Goal: Information Seeking & Learning: Learn about a topic

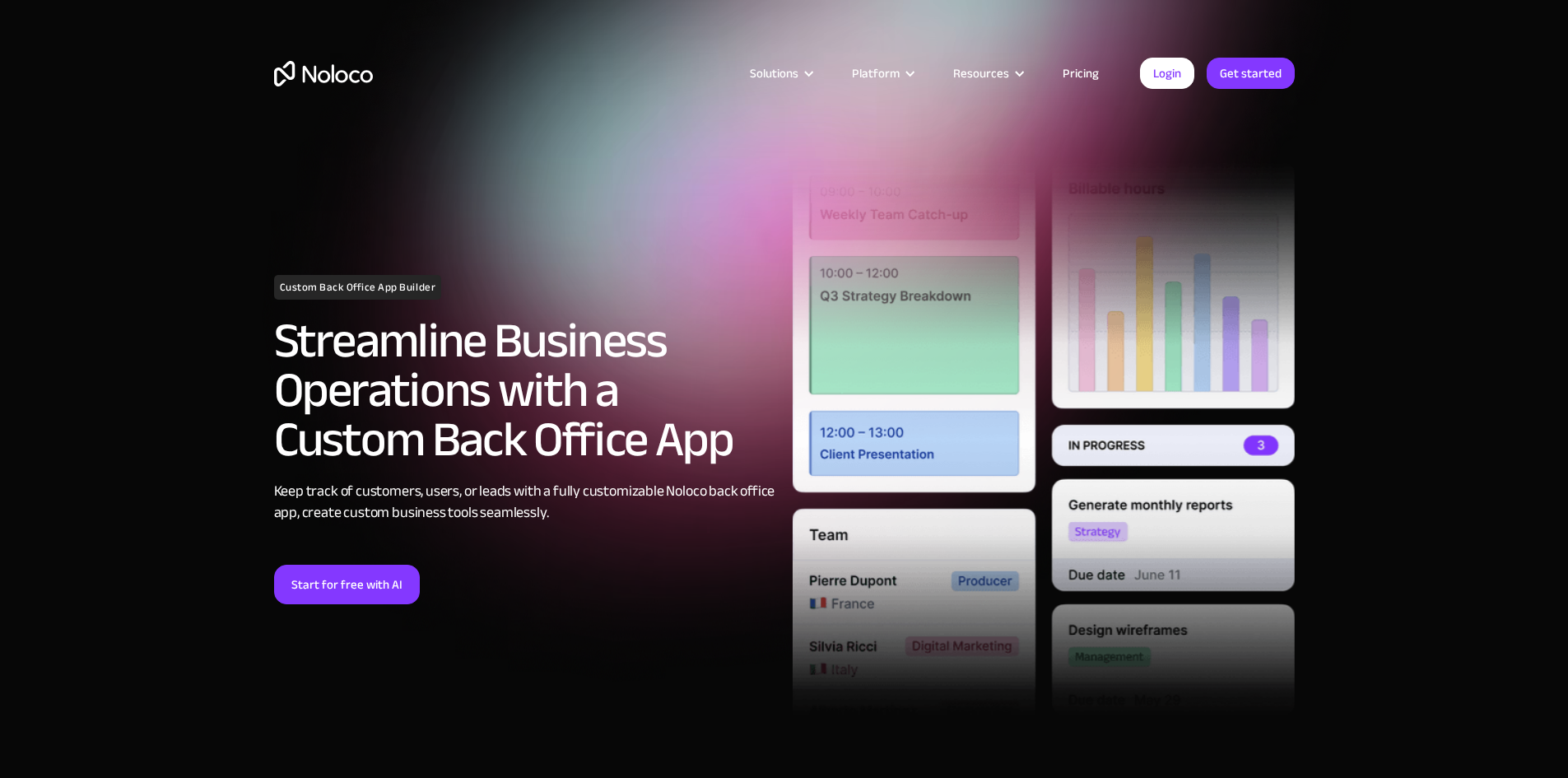
click at [1076, 75] on link "Pricing" at bounding box center [1080, 73] width 77 height 21
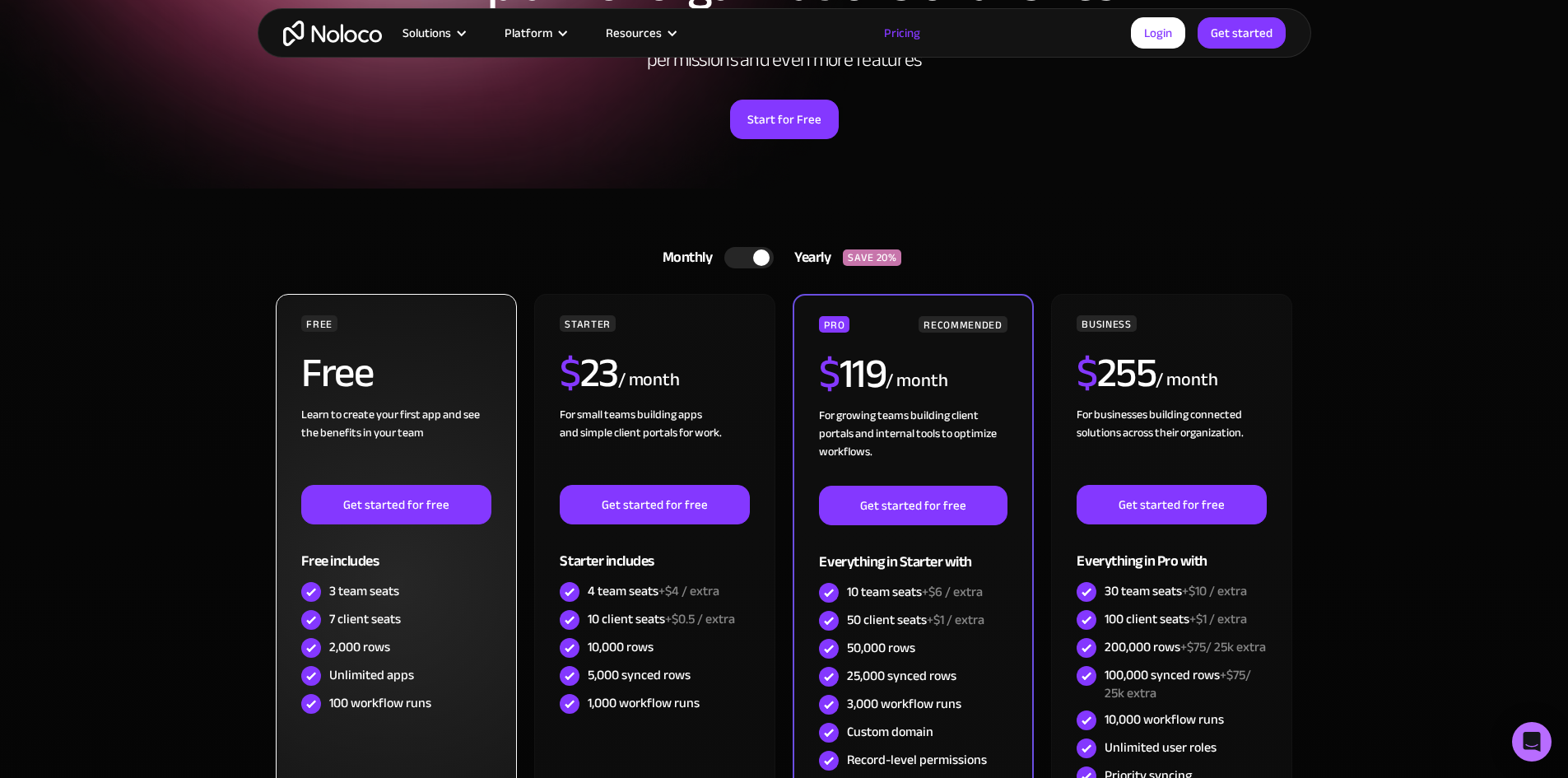
scroll to position [220, 0]
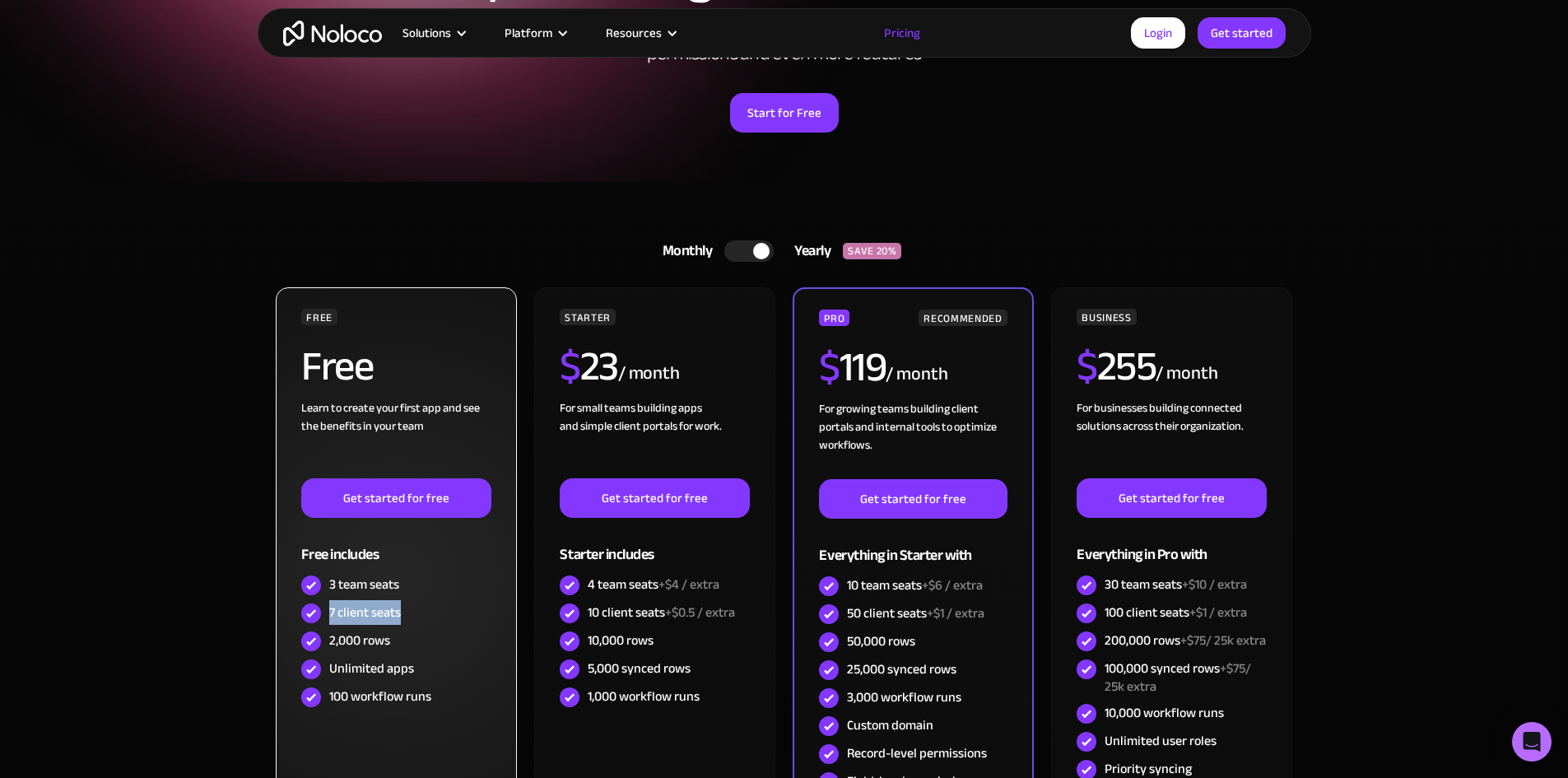
drag, startPoint x: 332, startPoint y: 603, endPoint x: 428, endPoint y: 606, distance: 96.0
click at [428, 606] on div "7 client seats" at bounding box center [395, 613] width 189 height 28
click at [418, 631] on div "2,000 rows" at bounding box center [395, 641] width 189 height 28
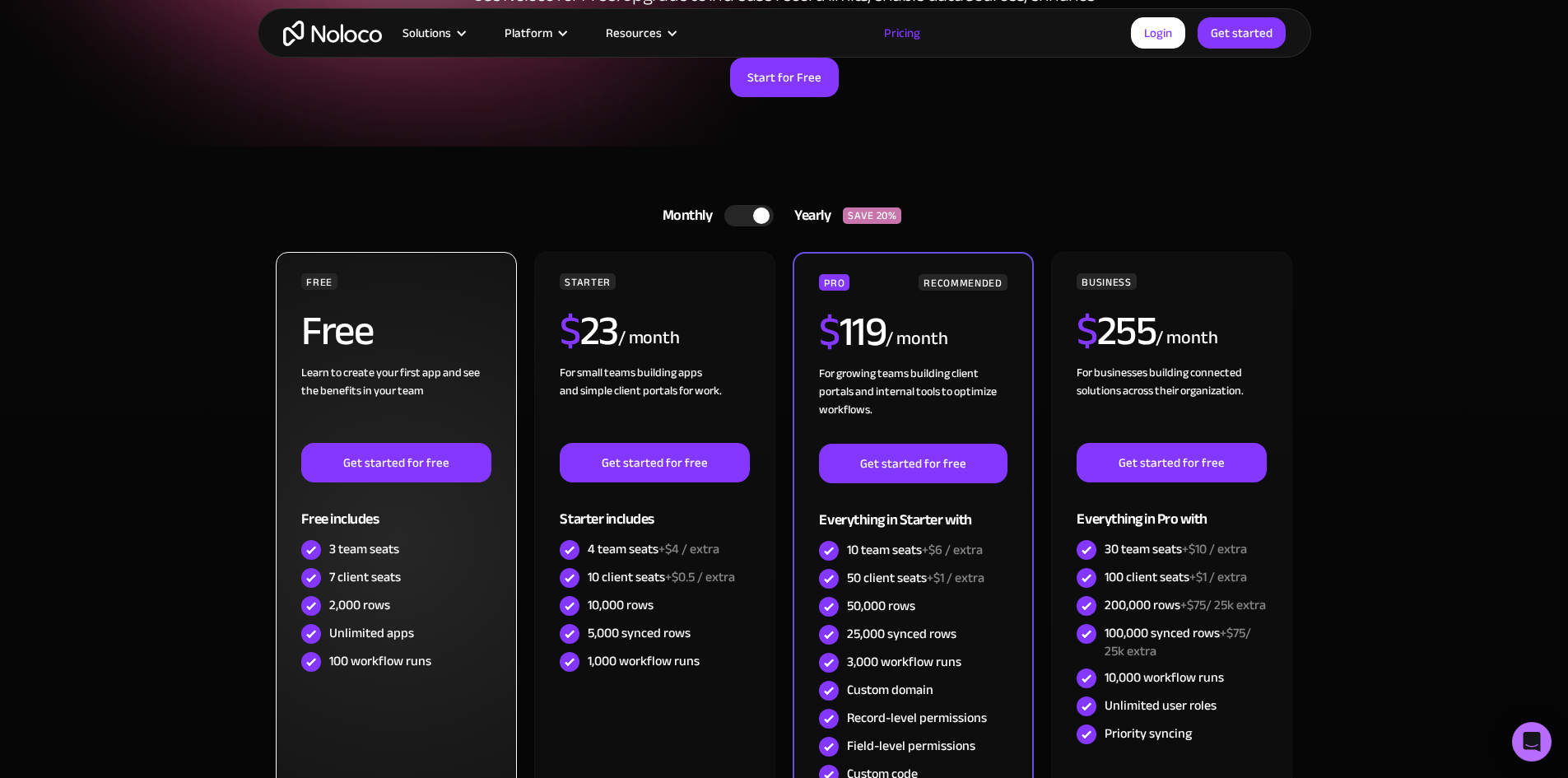
scroll to position [274, 0]
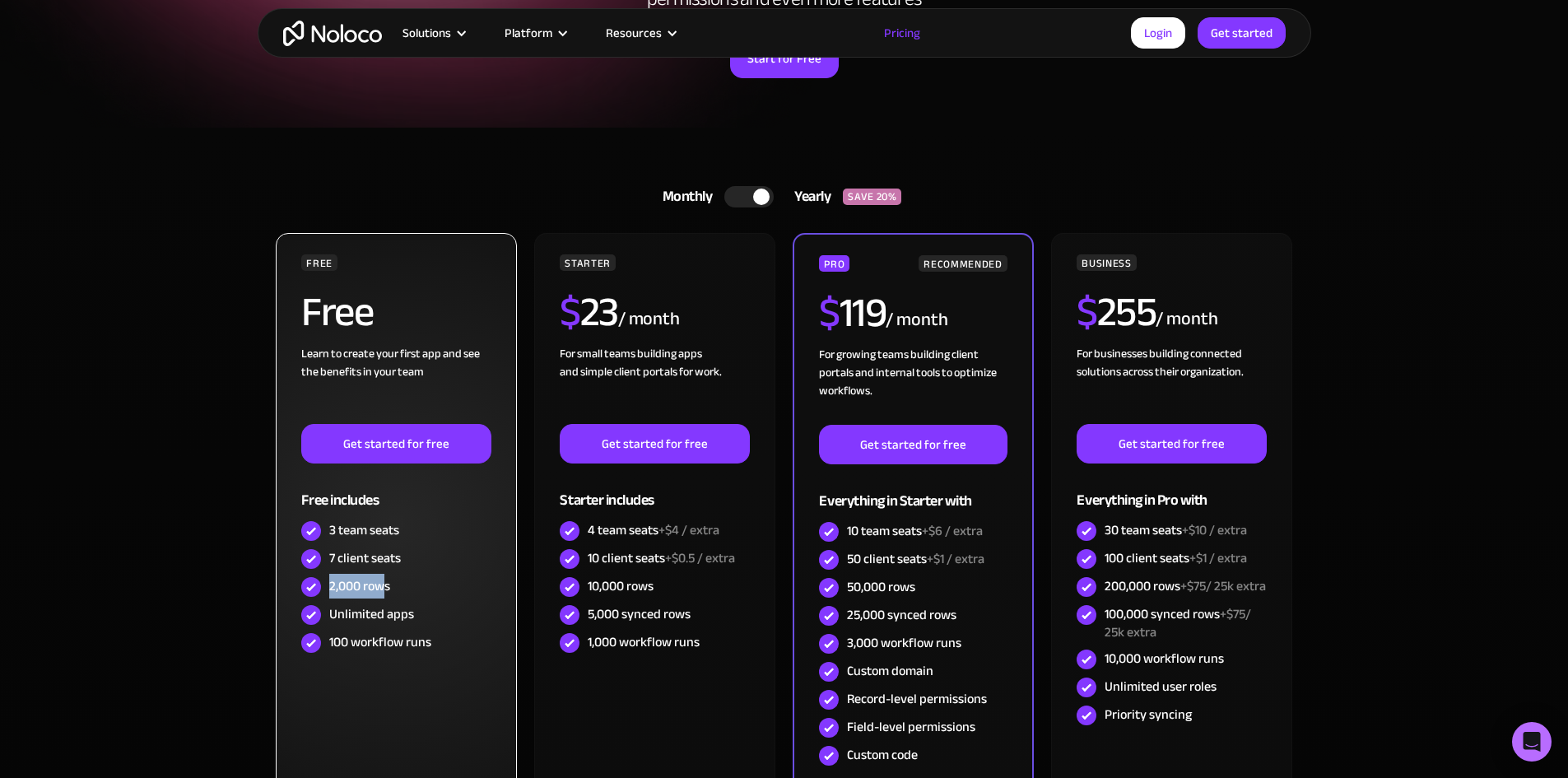
drag, startPoint x: 325, startPoint y: 589, endPoint x: 388, endPoint y: 589, distance: 63.0
click at [388, 589] on div "2,000 rows" at bounding box center [395, 587] width 189 height 28
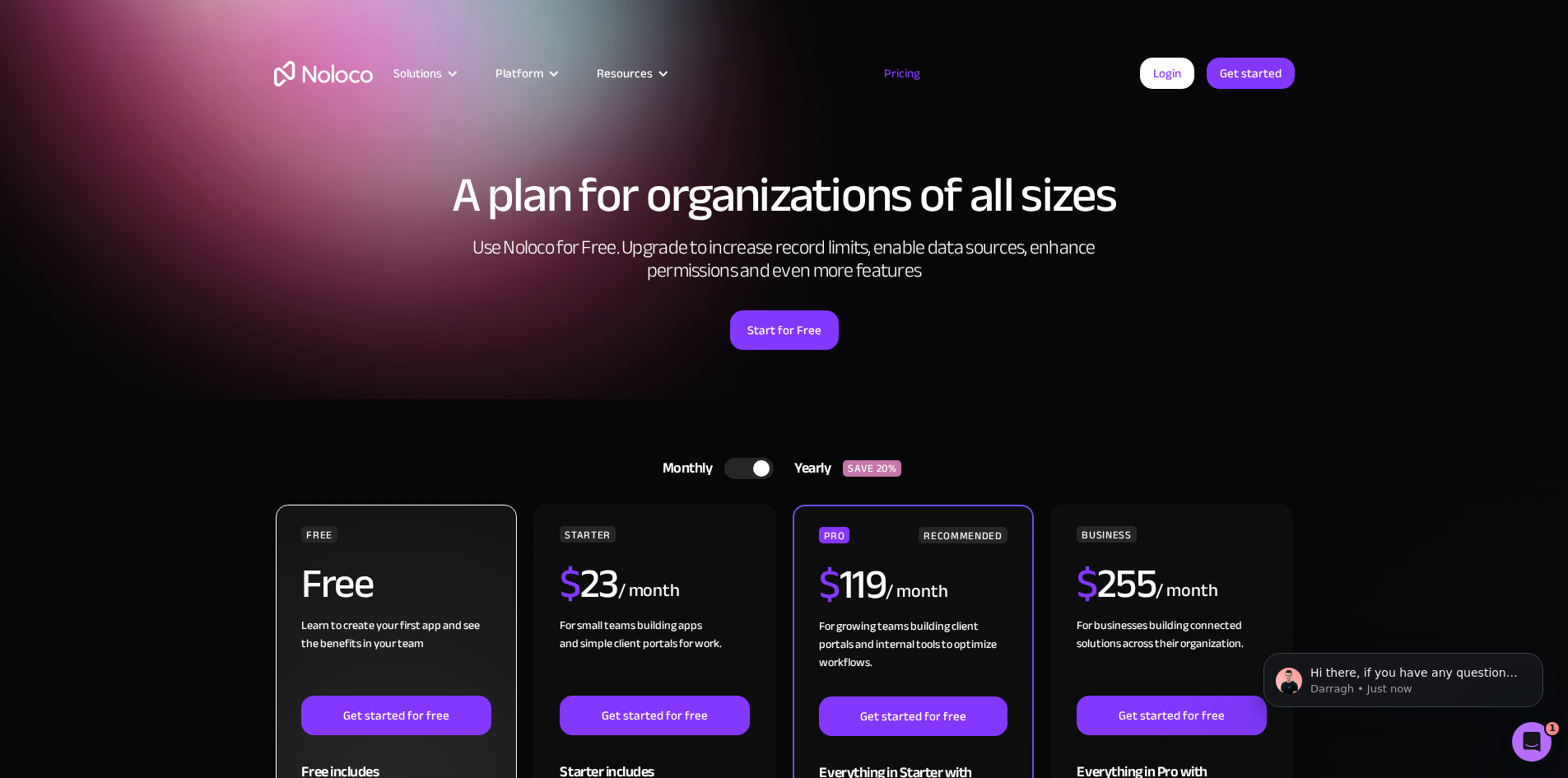
scroll to position [0, 0]
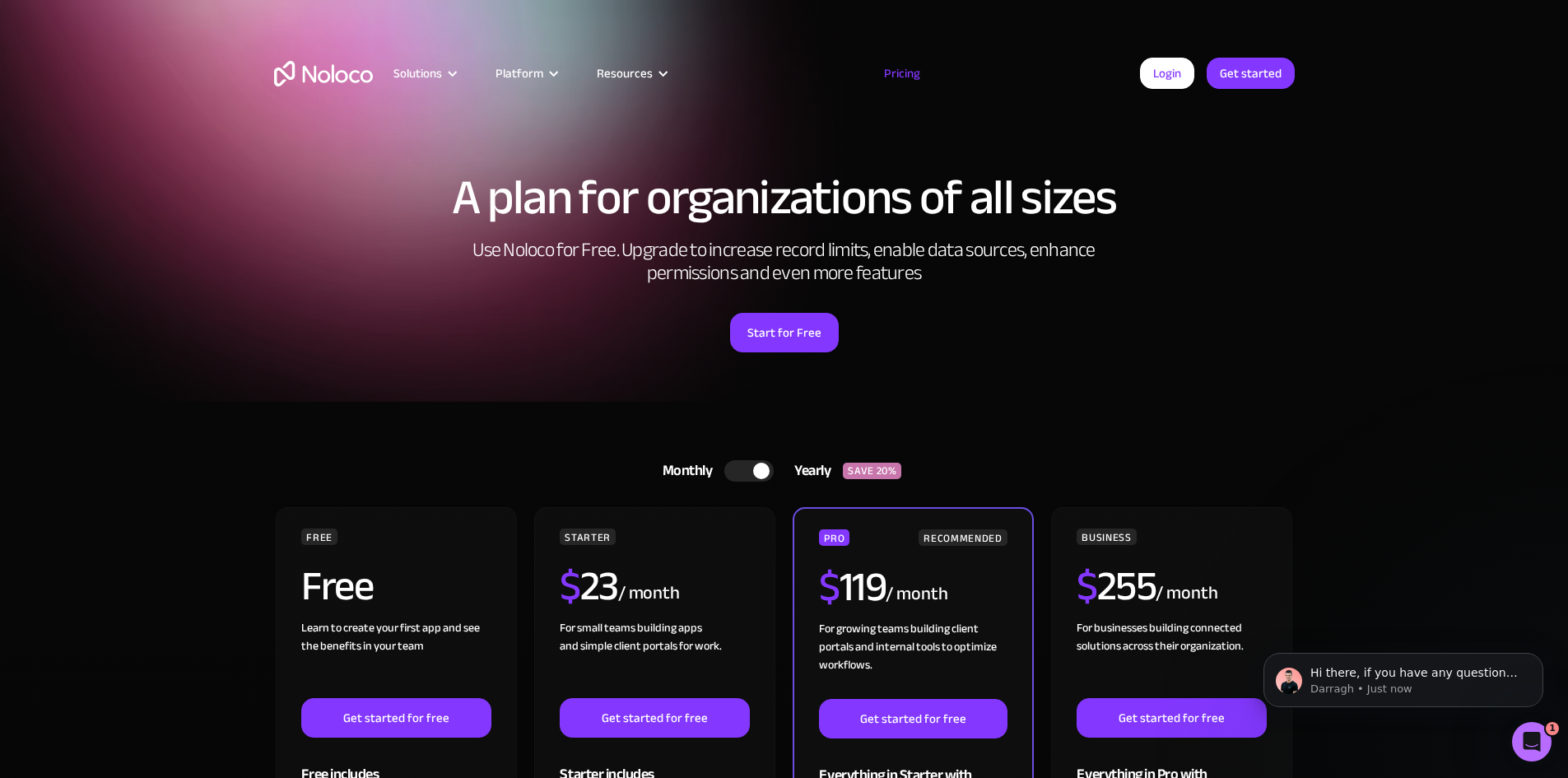
click at [341, 76] on img "home" at bounding box center [323, 74] width 99 height 25
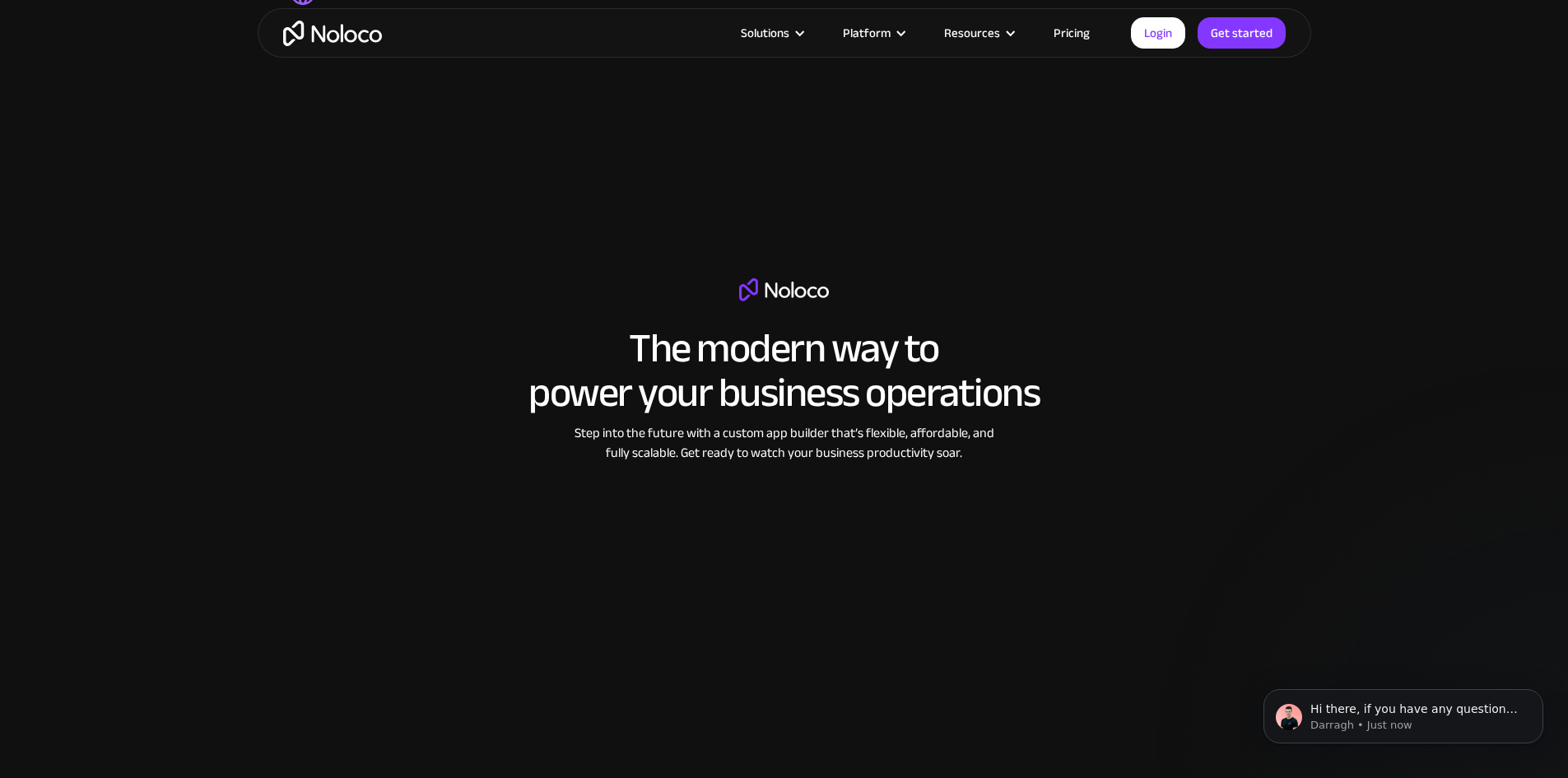
scroll to position [2141, 0]
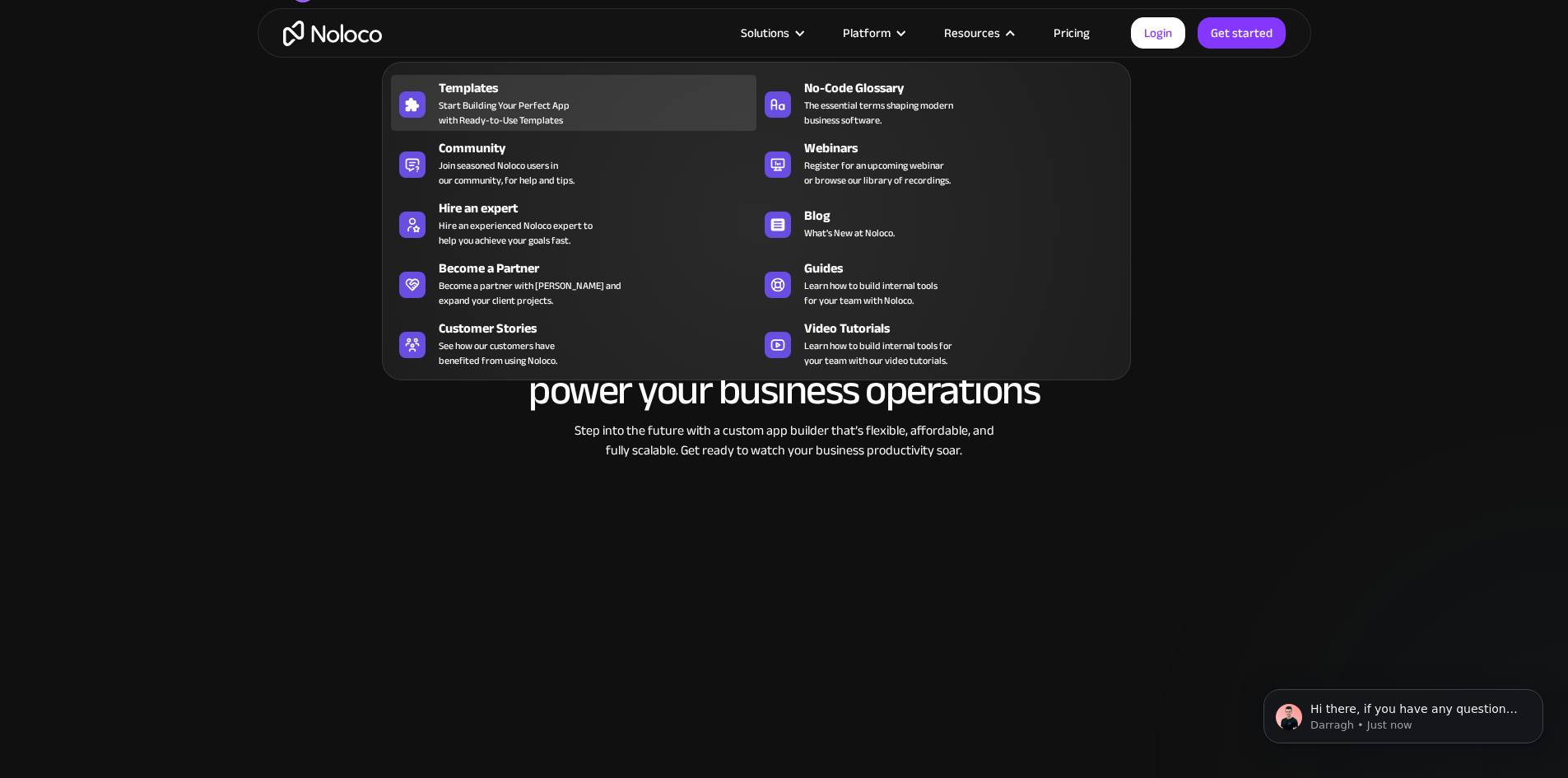
click at [459, 98] on div "Templates" at bounding box center [600, 87] width 325 height 20
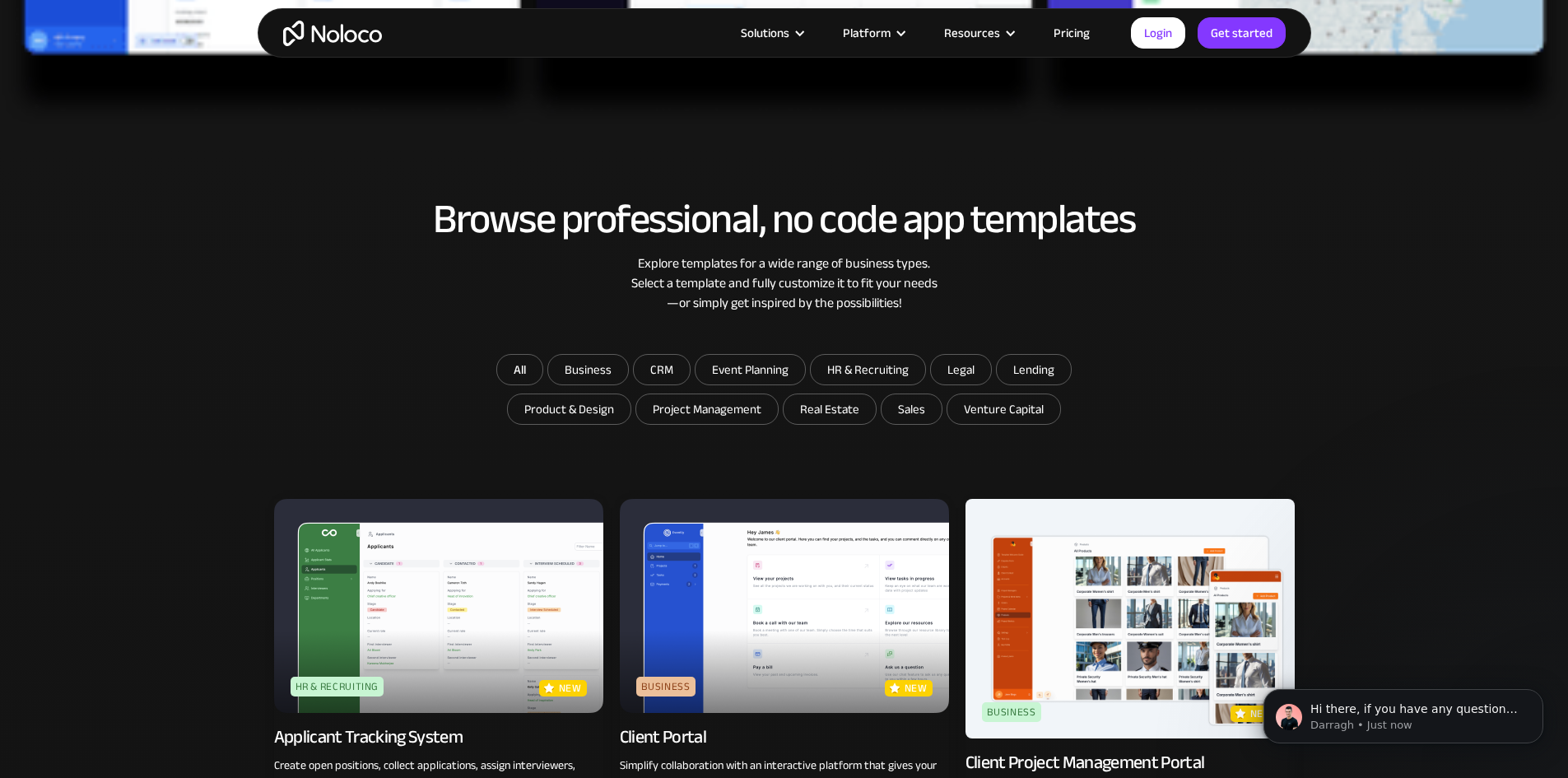
scroll to position [1044, 0]
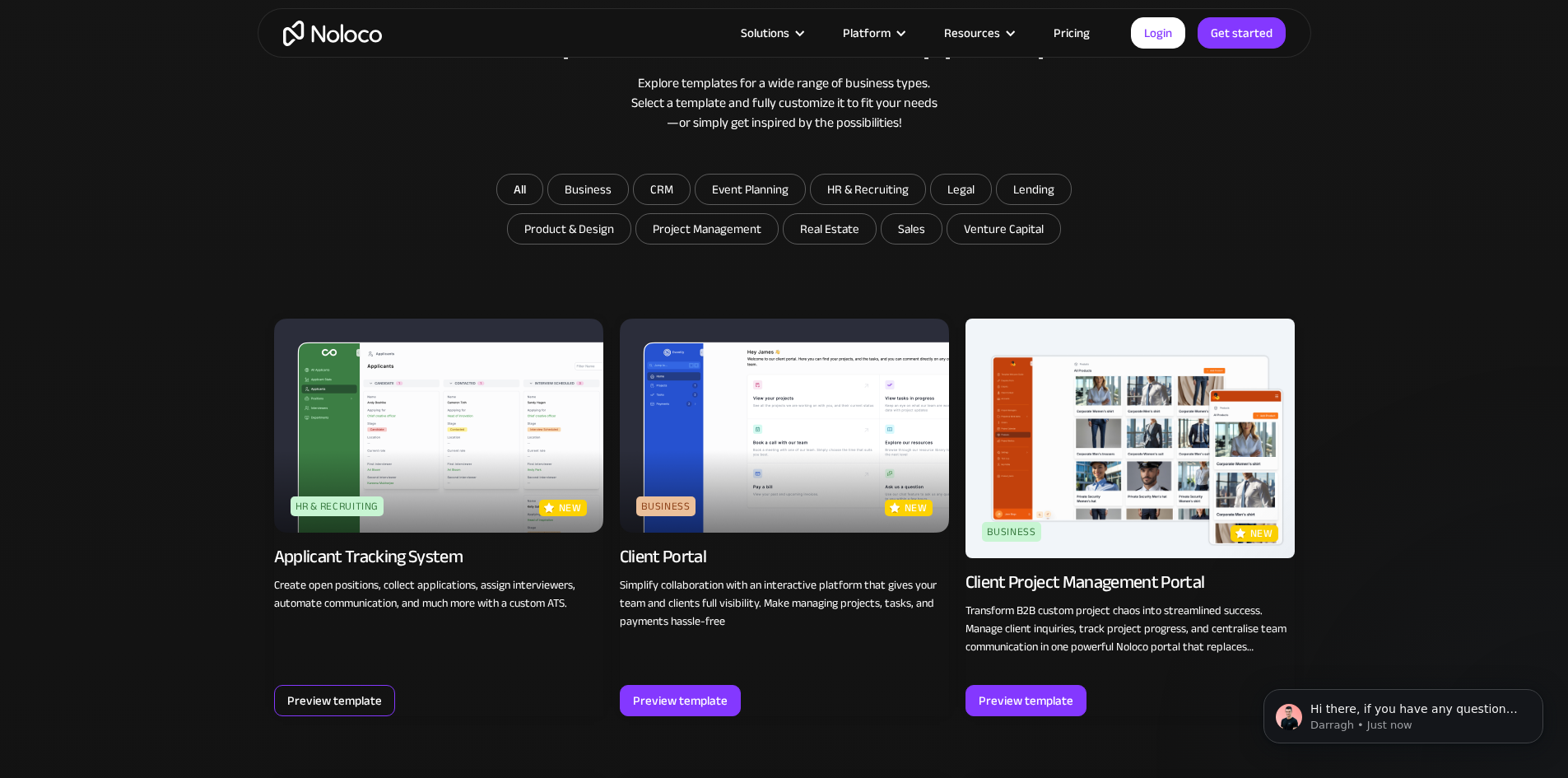
click at [367, 701] on div "Preview template" at bounding box center [335, 701] width 95 height 21
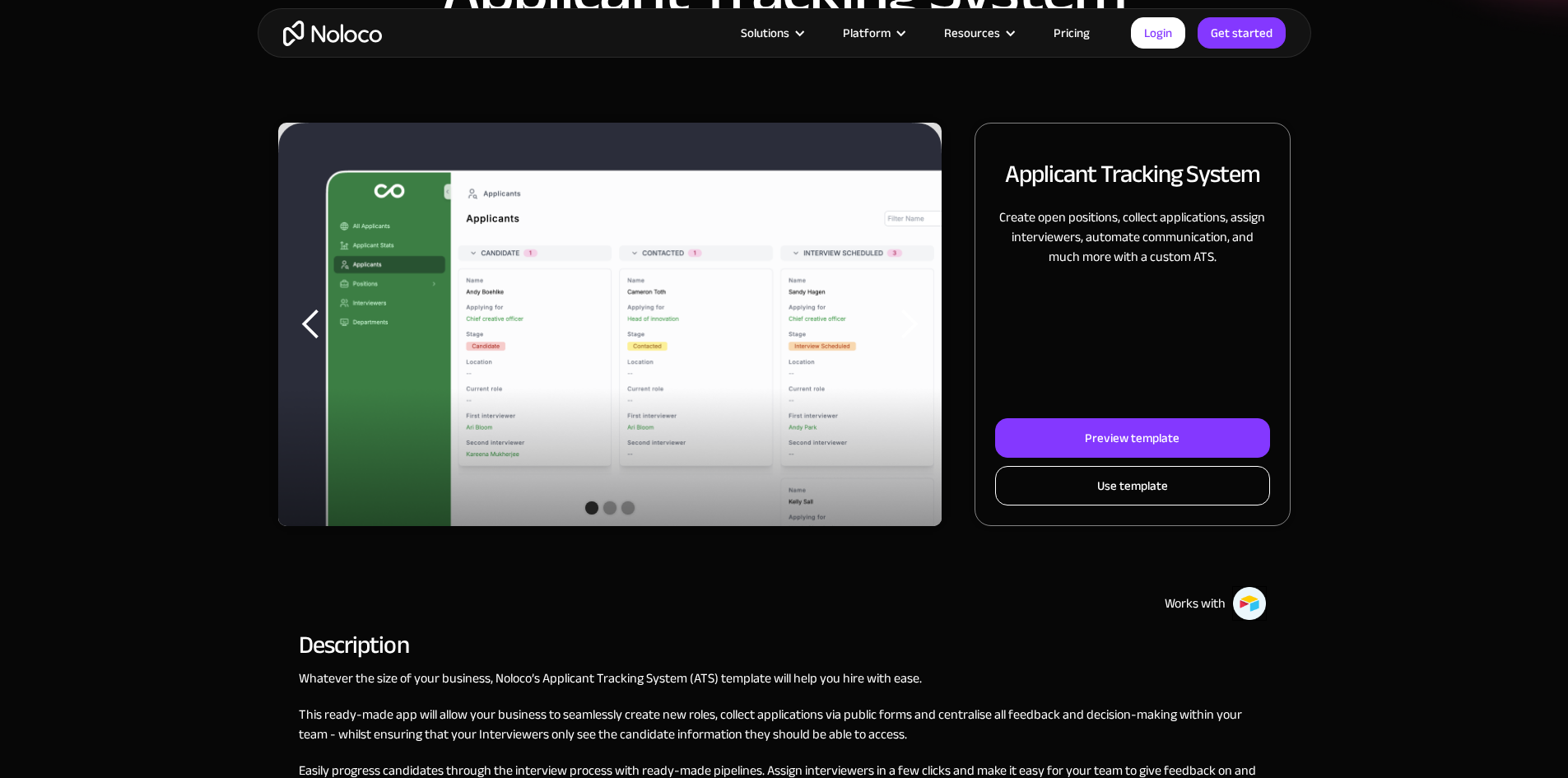
scroll to position [165, 0]
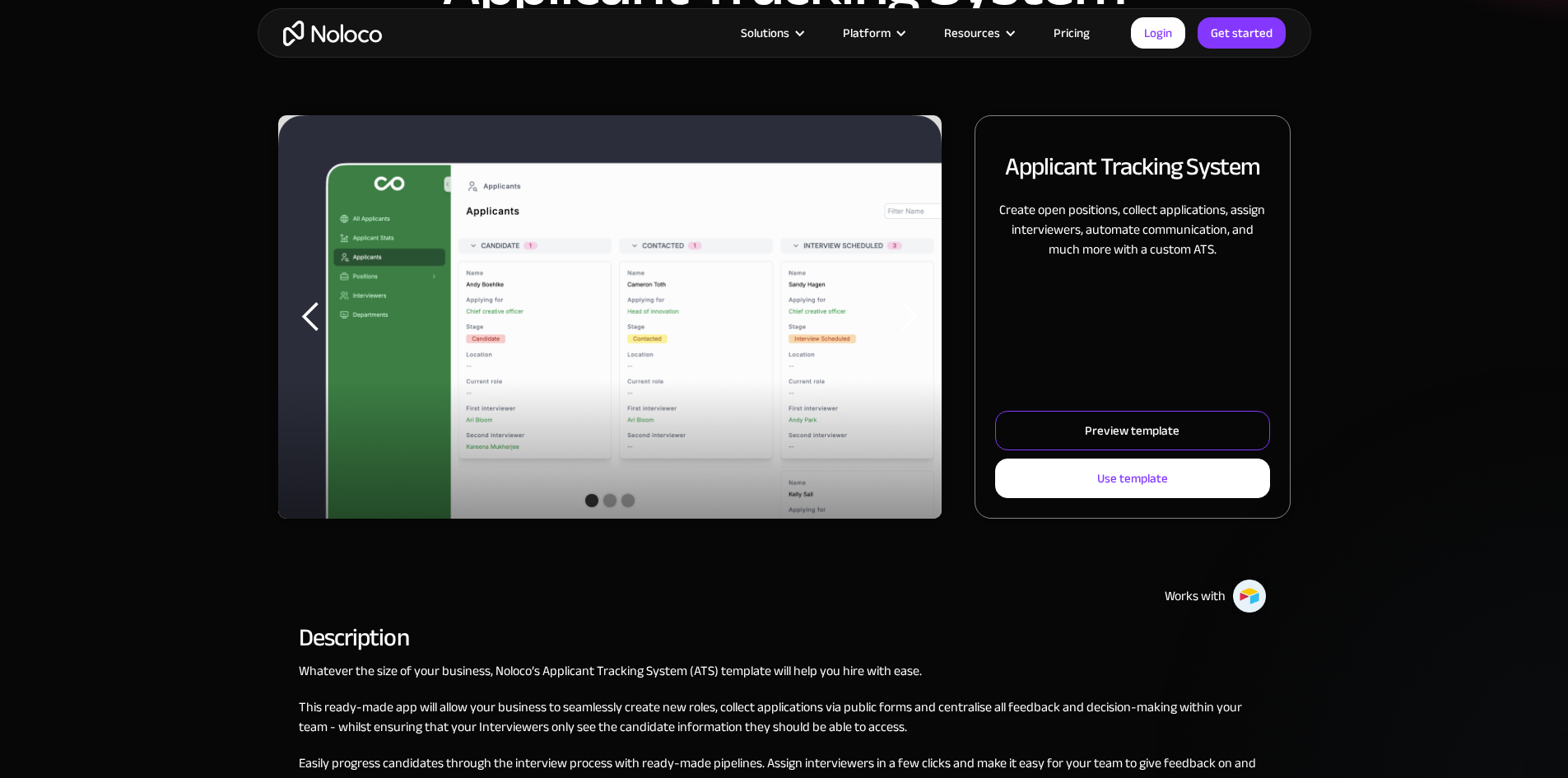
click at [1122, 441] on div "Preview template" at bounding box center [1133, 430] width 95 height 21
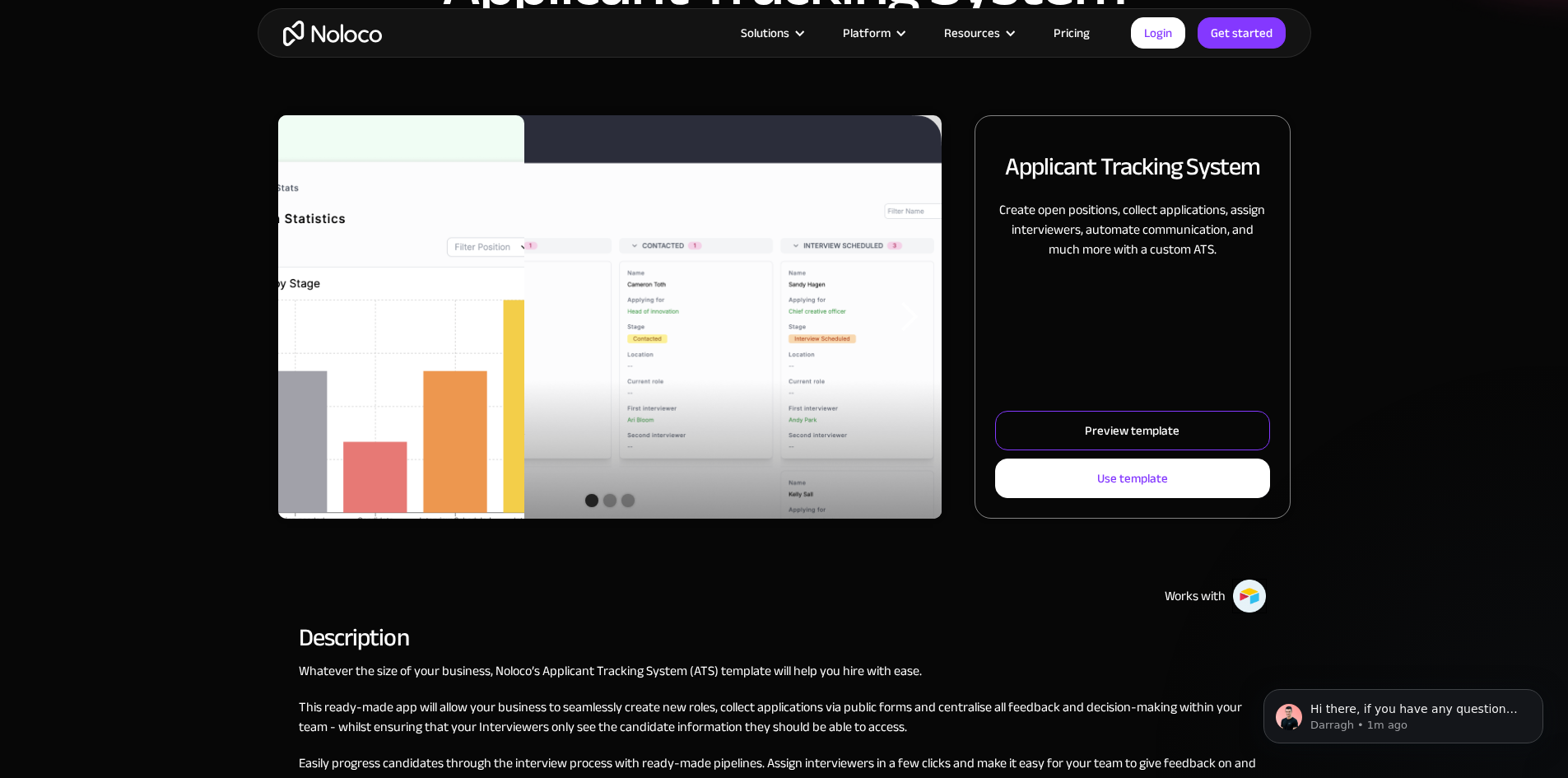
scroll to position [0, 0]
